Goal: Task Accomplishment & Management: Complete application form

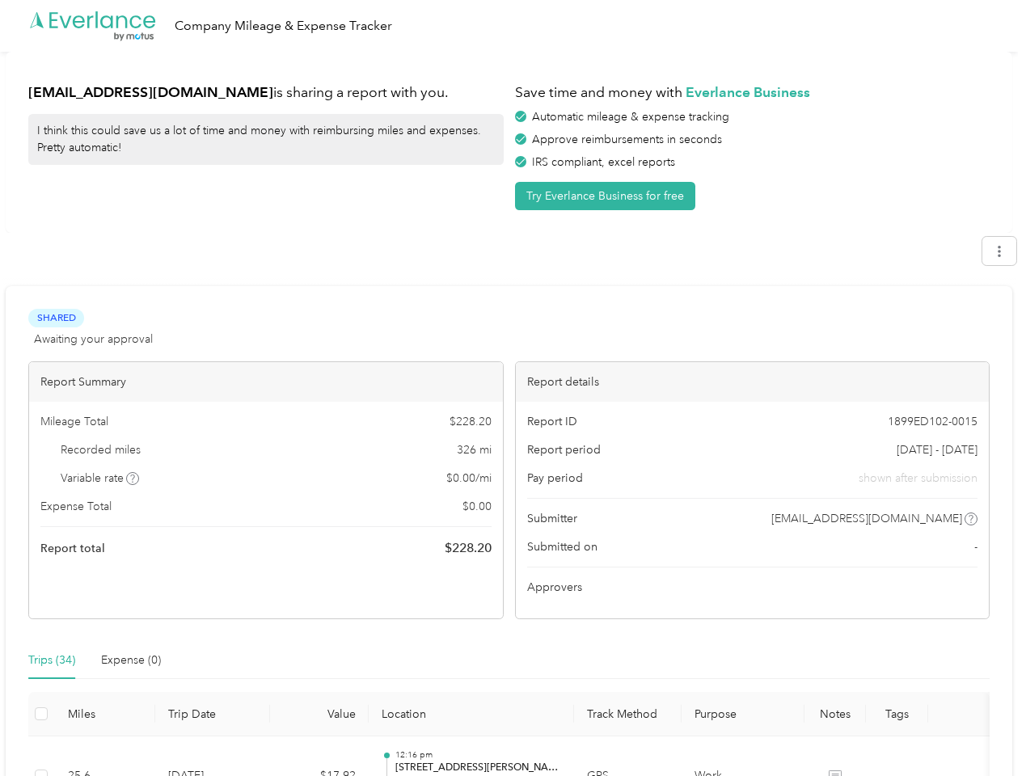
click at [516, 388] on div "Report details" at bounding box center [753, 382] width 474 height 40
click at [513, 26] on div ".cls-1 { fill: #00adee; } .cls-2 { fill: #fff; } .cls-3 { fill: #707372; } .cls…" at bounding box center [509, 26] width 1018 height 52
click at [608, 196] on button "Try Everlance Business for free" at bounding box center [605, 196] width 180 height 28
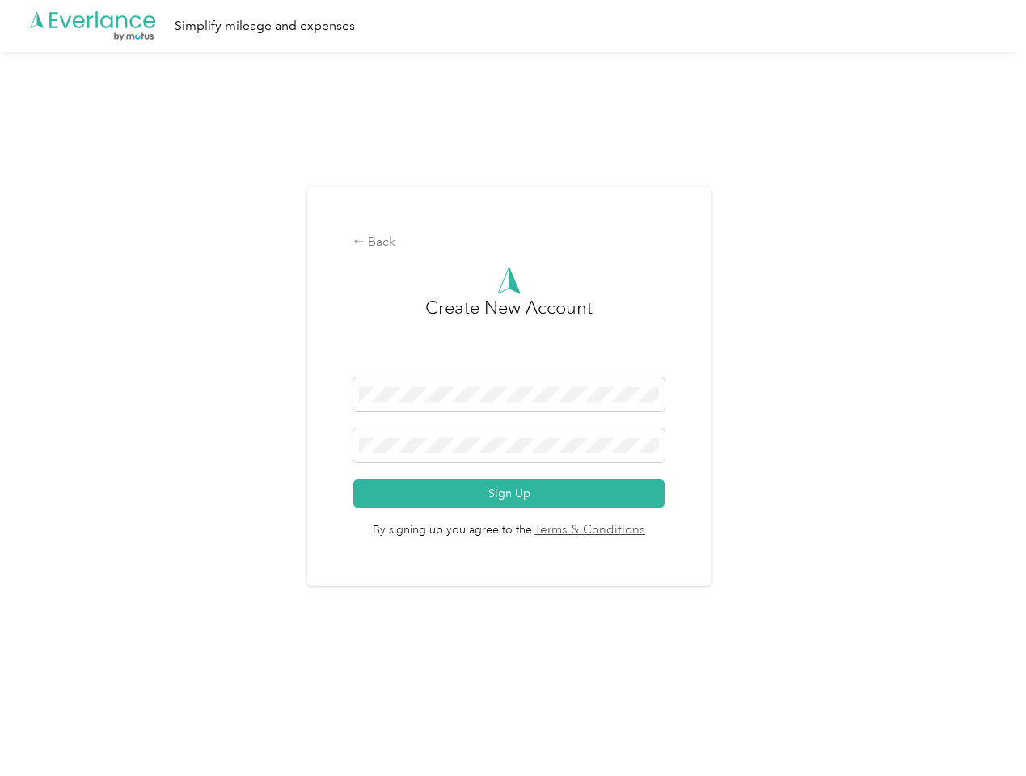
click at [133, 479] on div "Back Create New Account Sign Up By signing up you agree to the Terms & Conditio…" at bounding box center [509, 393] width 1018 height 683
click at [637, 519] on span "By signing up you agree to the Terms & Conditions" at bounding box center [508, 524] width 311 height 32
click at [52, 661] on div "Back Create New Account Sign Up By signing up you agree to the Terms & Conditio…" at bounding box center [509, 393] width 1018 height 683
click at [131, 661] on div "Back Create New Account Sign Up By signing up you agree to the Terms & Conditio…" at bounding box center [509, 393] width 1018 height 683
click at [41, 714] on div "Back Create New Account Sign Up By signing up you agree to the Terms & Conditio…" at bounding box center [509, 393] width 1018 height 683
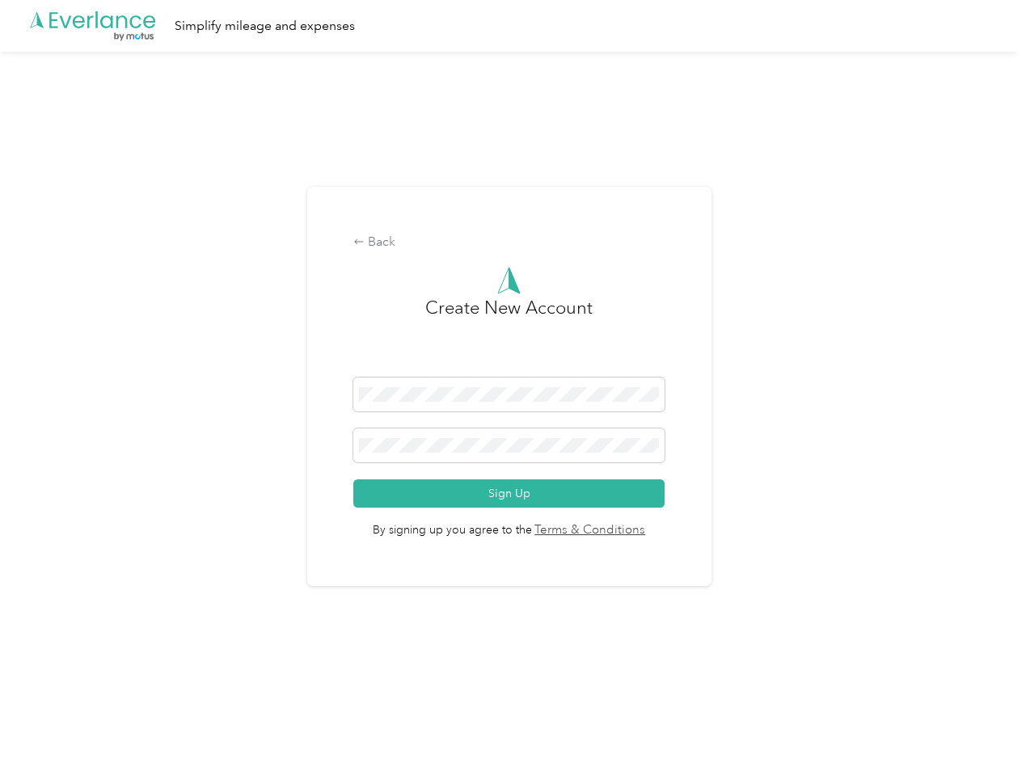
click at [501, 756] on html ".cls-1 { fill: #00adee; } .cls-2 { fill: #fff; } .cls-3 { fill: #707372; } .cls…" at bounding box center [509, 388] width 1018 height 776
